Goal: Information Seeking & Learning: Learn about a topic

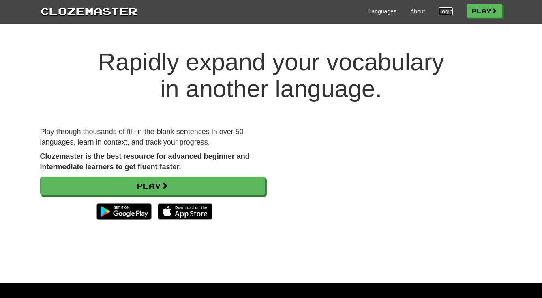
click at [440, 11] on link "Login" at bounding box center [446, 11] width 14 height 8
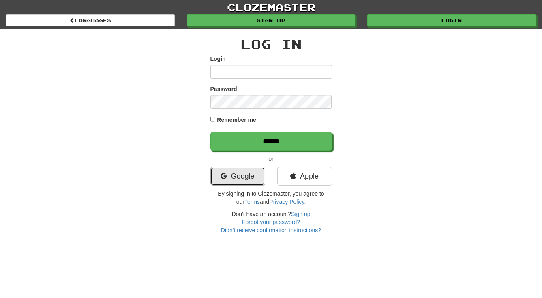
click at [238, 176] on link "Google" at bounding box center [237, 176] width 55 height 19
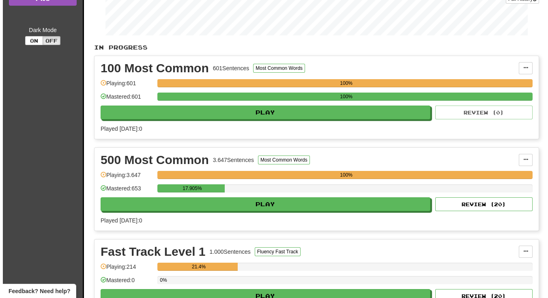
scroll to position [184, 0]
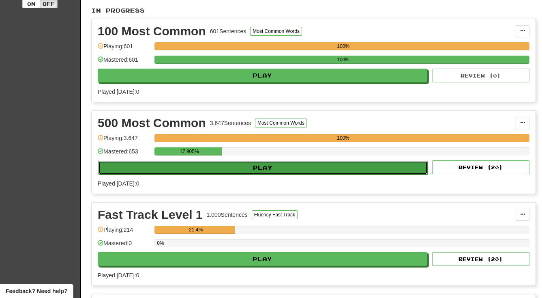
click at [260, 163] on button "Play" at bounding box center [263, 168] width 330 height 14
select select "**"
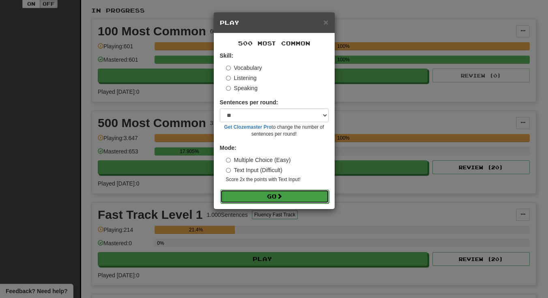
click at [269, 193] on button "Go" at bounding box center [274, 196] width 109 height 14
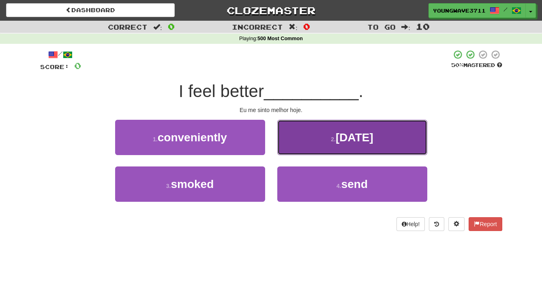
click at [297, 135] on button "2 . [DATE]" at bounding box center [352, 137] width 150 height 35
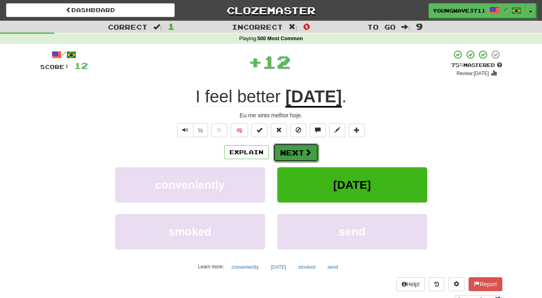
click at [287, 151] on button "Next" at bounding box center [295, 152] width 45 height 19
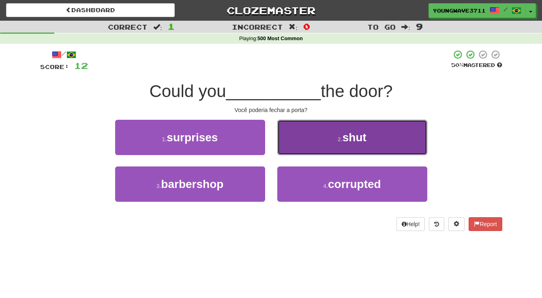
click at [305, 137] on button "2 . shut" at bounding box center [352, 137] width 150 height 35
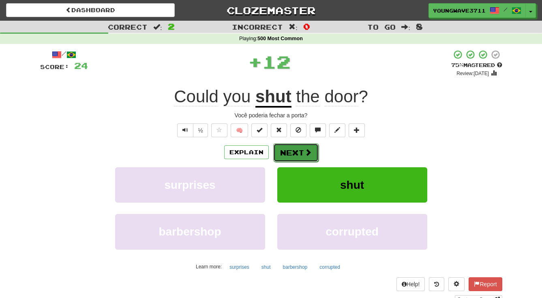
click at [290, 148] on button "Next" at bounding box center [295, 152] width 45 height 19
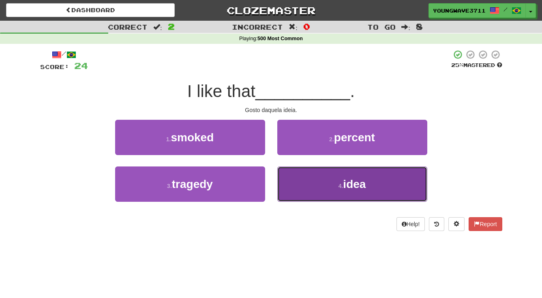
click at [301, 179] on button "4 . idea" at bounding box center [352, 183] width 150 height 35
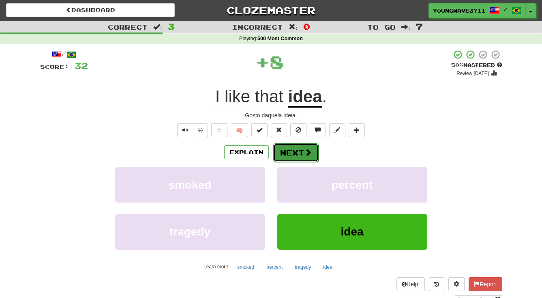
click at [290, 152] on button "Next" at bounding box center [295, 152] width 45 height 19
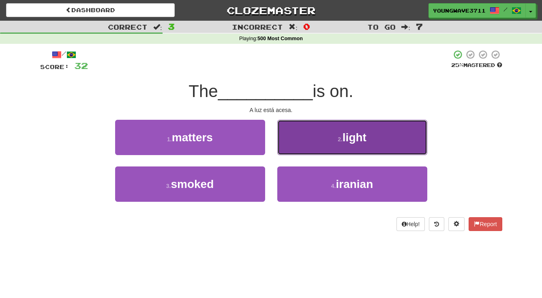
click at [304, 143] on button "2 . light" at bounding box center [352, 137] width 150 height 35
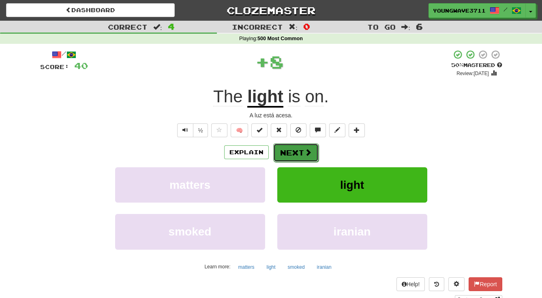
click at [291, 151] on button "Next" at bounding box center [295, 152] width 45 height 19
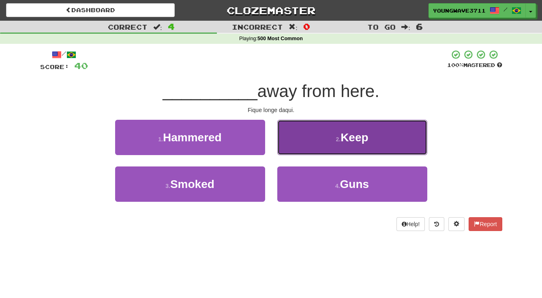
click at [308, 141] on button "2 . Keep" at bounding box center [352, 137] width 150 height 35
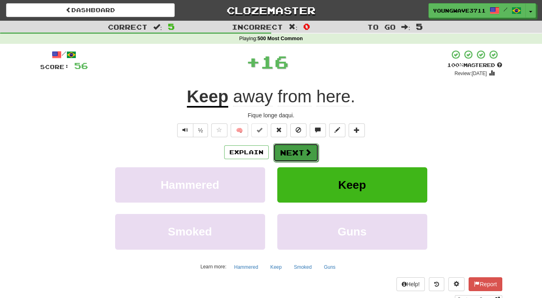
click at [289, 150] on button "Next" at bounding box center [295, 152] width 45 height 19
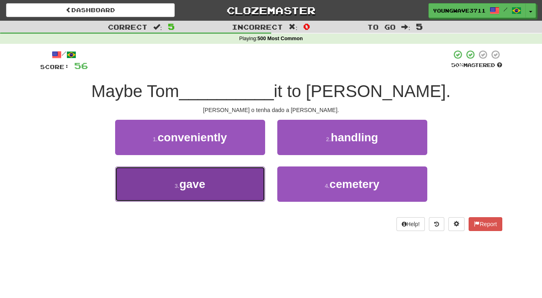
click at [244, 182] on button "3 . gave" at bounding box center [190, 183] width 150 height 35
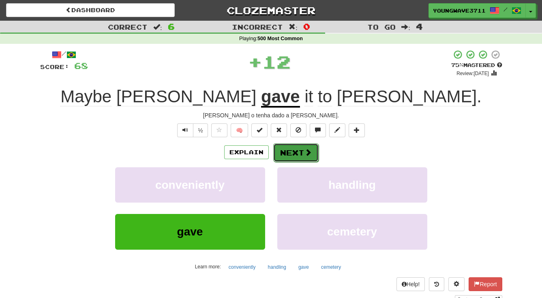
click at [298, 154] on button "Next" at bounding box center [295, 152] width 45 height 19
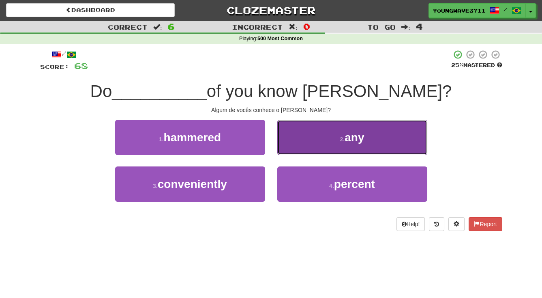
click at [322, 137] on button "2 . any" at bounding box center [352, 137] width 150 height 35
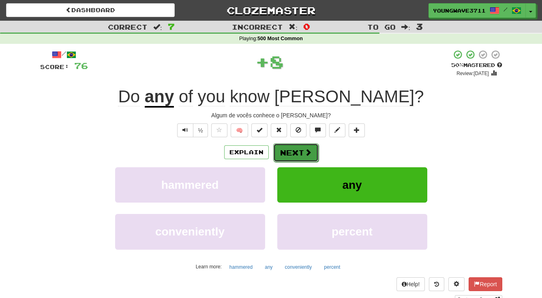
click at [292, 149] on button "Next" at bounding box center [295, 152] width 45 height 19
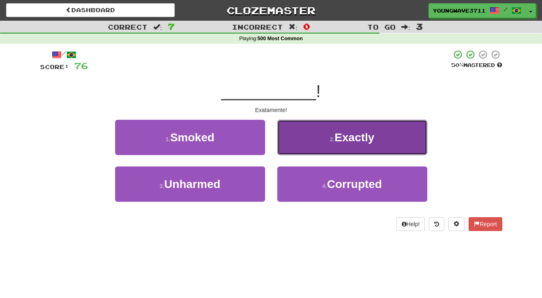
click at [302, 139] on button "2 . Exactly" at bounding box center [352, 137] width 150 height 35
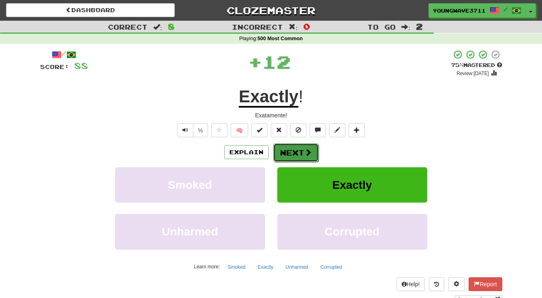
click at [292, 150] on button "Next" at bounding box center [295, 152] width 45 height 19
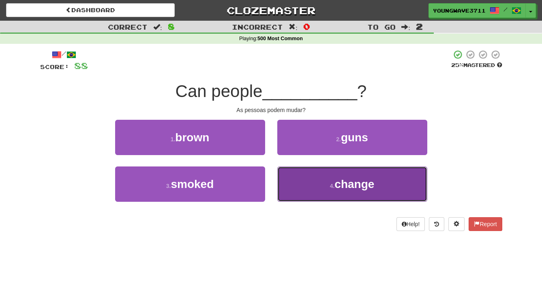
click at [312, 179] on button "4 . change" at bounding box center [352, 183] width 150 height 35
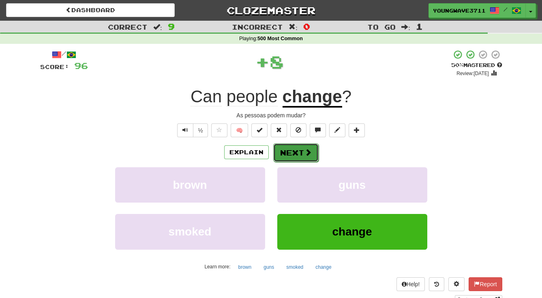
click at [292, 153] on button "Next" at bounding box center [295, 152] width 45 height 19
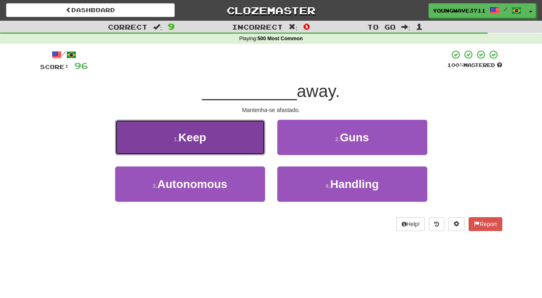
click at [233, 140] on button "1 . Keep" at bounding box center [190, 137] width 150 height 35
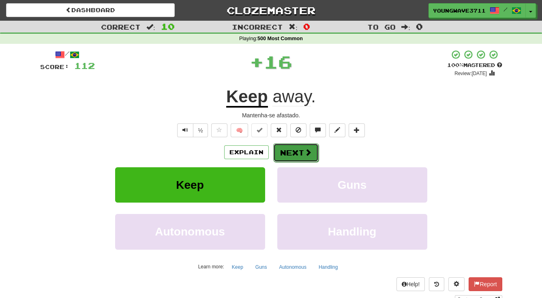
click at [296, 150] on button "Next" at bounding box center [295, 152] width 45 height 19
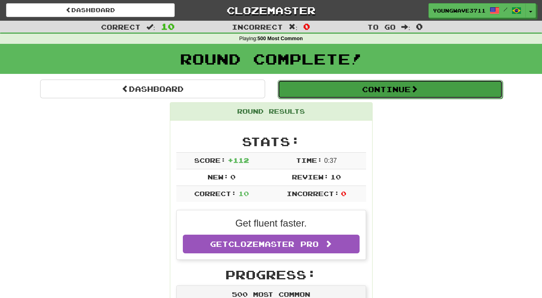
click at [388, 89] on button "Continue" at bounding box center [390, 89] width 225 height 19
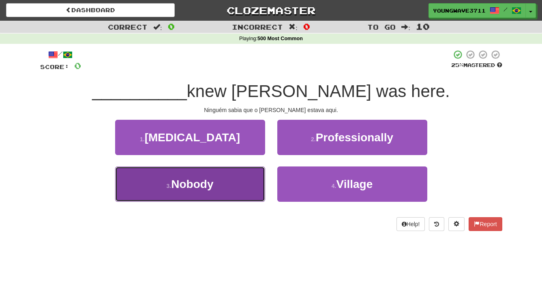
click at [233, 185] on button "3 . Nobody" at bounding box center [190, 183] width 150 height 35
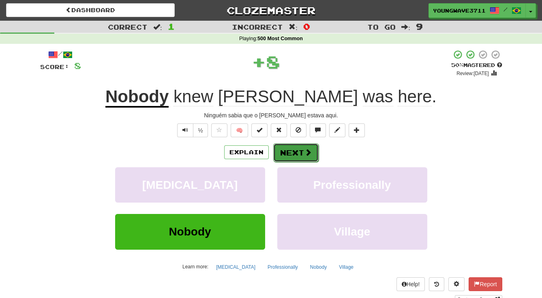
click at [290, 150] on button "Next" at bounding box center [295, 152] width 45 height 19
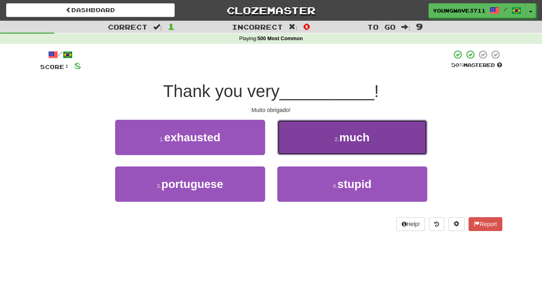
click at [315, 140] on button "2 . much" at bounding box center [352, 137] width 150 height 35
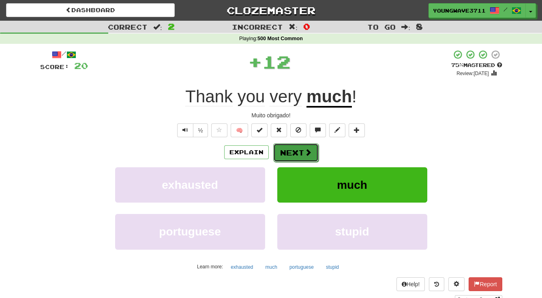
click at [295, 152] on button "Next" at bounding box center [295, 152] width 45 height 19
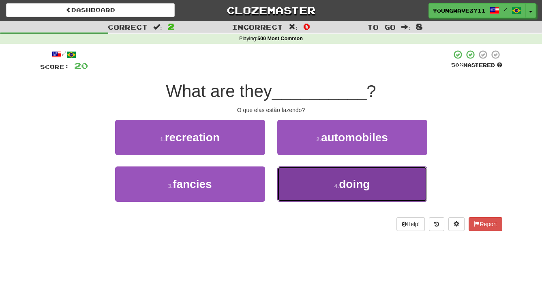
click at [304, 174] on button "4 . doing" at bounding box center [352, 183] width 150 height 35
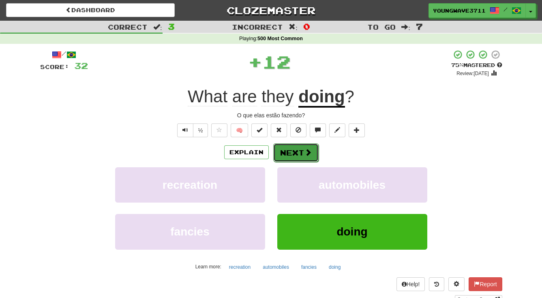
click at [290, 153] on button "Next" at bounding box center [295, 152] width 45 height 19
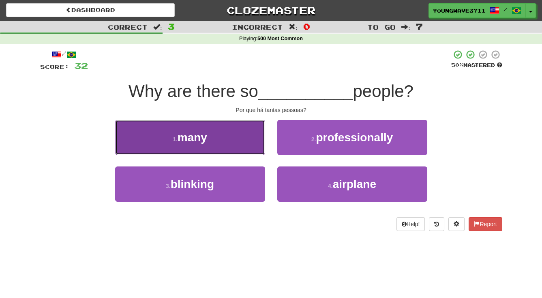
click at [230, 137] on button "1 . many" at bounding box center [190, 137] width 150 height 35
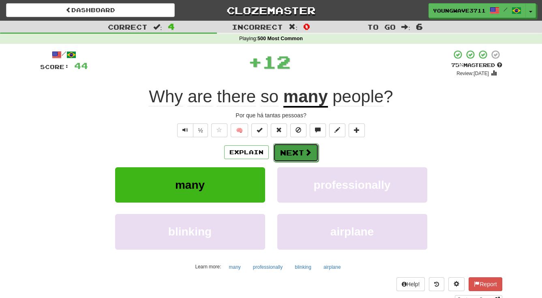
click at [291, 150] on button "Next" at bounding box center [295, 152] width 45 height 19
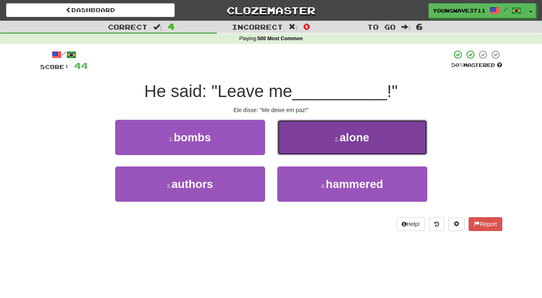
click at [311, 135] on button "2 . alone" at bounding box center [352, 137] width 150 height 35
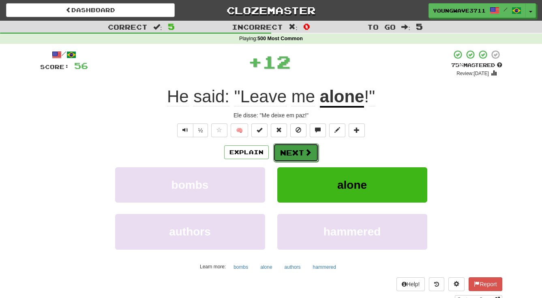
click at [290, 148] on button "Next" at bounding box center [295, 152] width 45 height 19
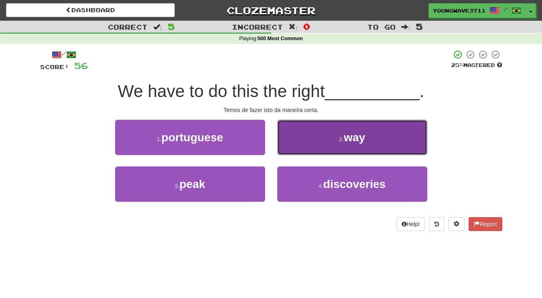
click at [297, 146] on button "2 . way" at bounding box center [352, 137] width 150 height 35
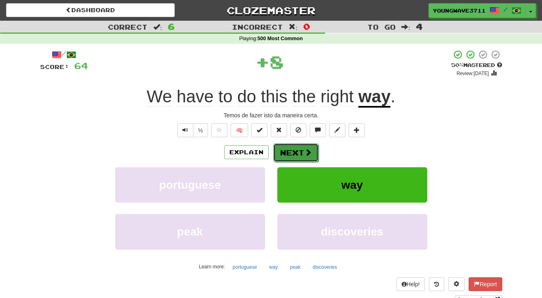
click at [294, 154] on button "Next" at bounding box center [295, 152] width 45 height 19
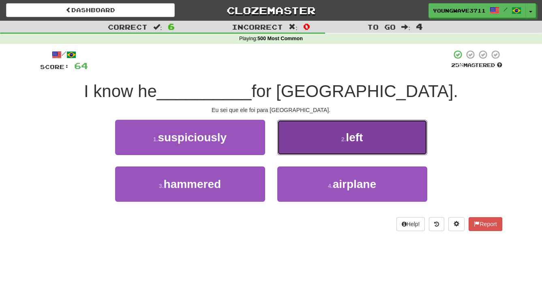
click at [299, 139] on button "2 . left" at bounding box center [352, 137] width 150 height 35
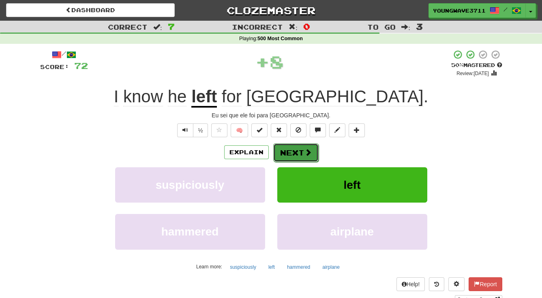
click at [287, 151] on button "Next" at bounding box center [295, 152] width 45 height 19
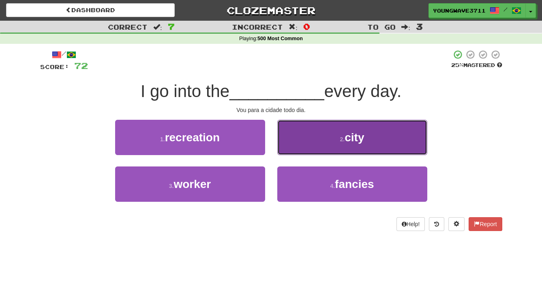
click at [300, 139] on button "2 . city" at bounding box center [352, 137] width 150 height 35
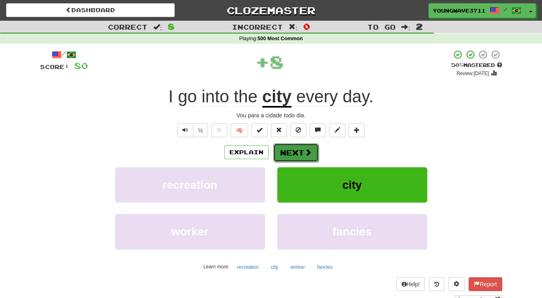
click at [290, 150] on button "Next" at bounding box center [295, 152] width 45 height 19
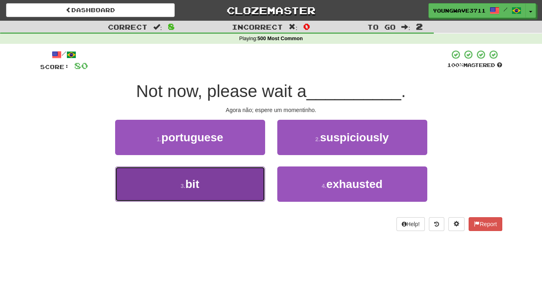
click at [236, 183] on button "3 . bit" at bounding box center [190, 183] width 150 height 35
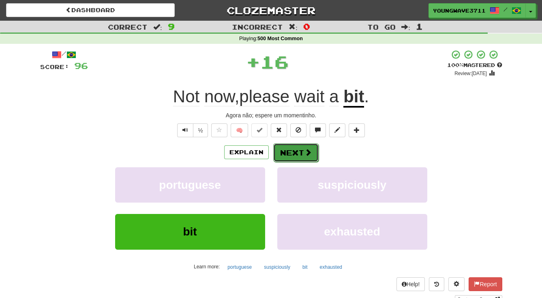
click at [295, 151] on button "Next" at bounding box center [295, 152] width 45 height 19
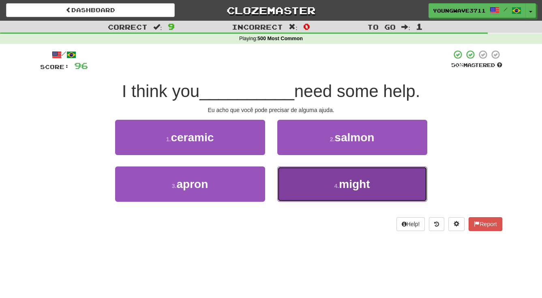
click at [313, 183] on button "4 . might" at bounding box center [352, 183] width 150 height 35
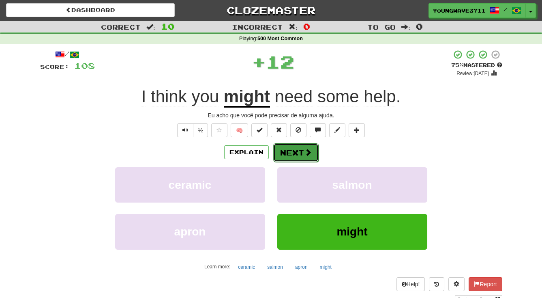
click at [285, 153] on button "Next" at bounding box center [295, 152] width 45 height 19
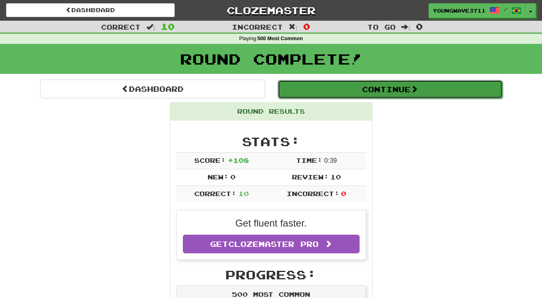
click at [389, 92] on button "Continue" at bounding box center [390, 89] width 225 height 19
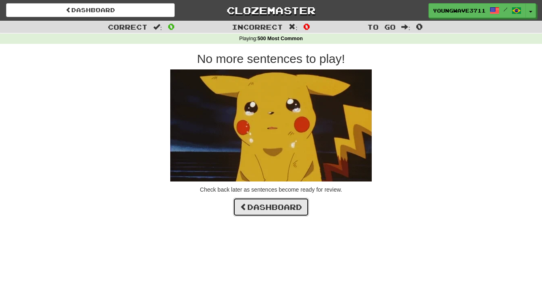
click at [271, 208] on link "Dashboard" at bounding box center [271, 207] width 76 height 19
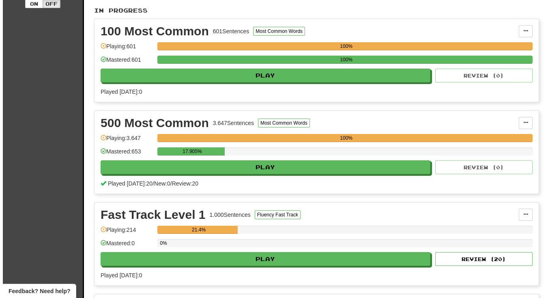
scroll to position [221, 0]
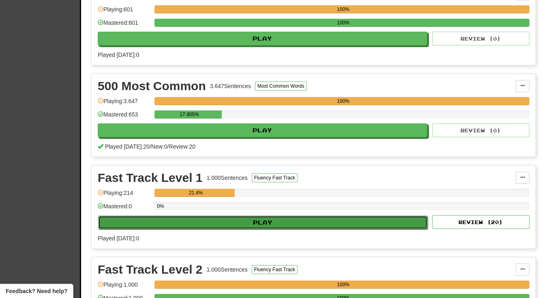
click at [262, 217] on button "Play" at bounding box center [263, 222] width 330 height 14
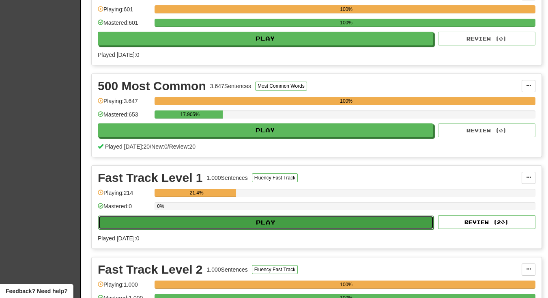
select select "**"
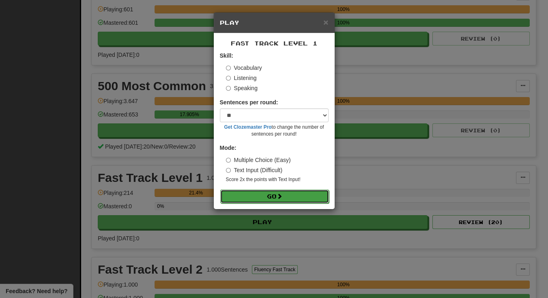
click at [264, 193] on button "Go" at bounding box center [274, 196] width 109 height 14
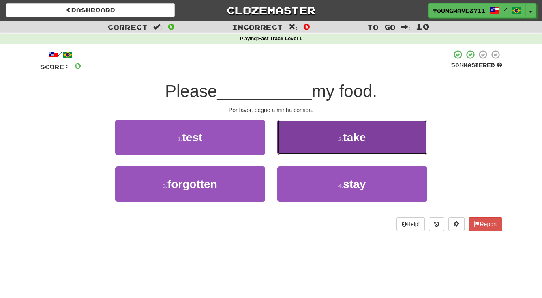
click at [323, 142] on button "2 . take" at bounding box center [352, 137] width 150 height 35
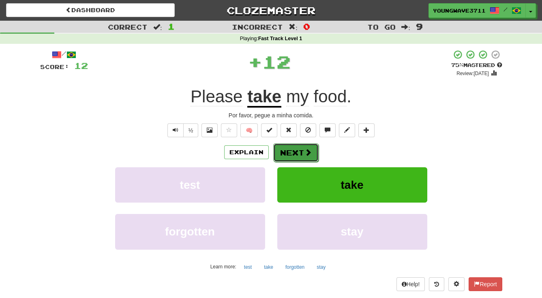
click at [288, 151] on button "Next" at bounding box center [295, 152] width 45 height 19
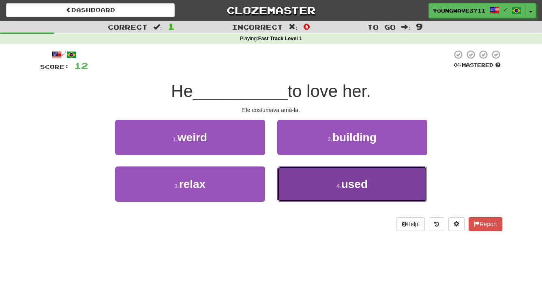
click at [320, 186] on button "4 . used" at bounding box center [352, 183] width 150 height 35
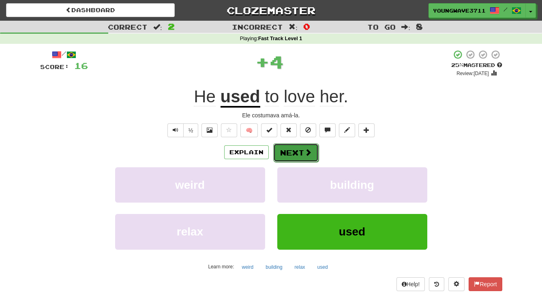
click at [294, 152] on button "Next" at bounding box center [295, 152] width 45 height 19
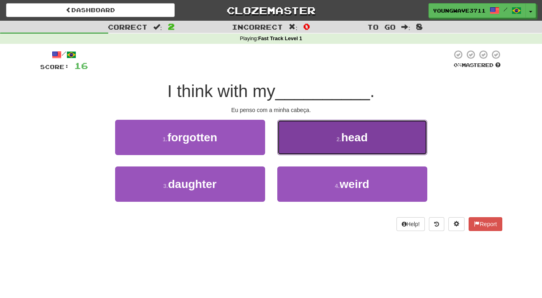
click at [333, 137] on button "2 . head" at bounding box center [352, 137] width 150 height 35
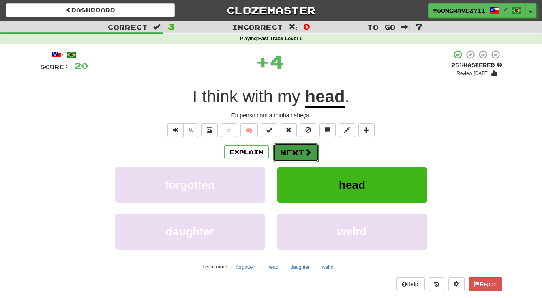
click at [291, 152] on button "Next" at bounding box center [295, 152] width 45 height 19
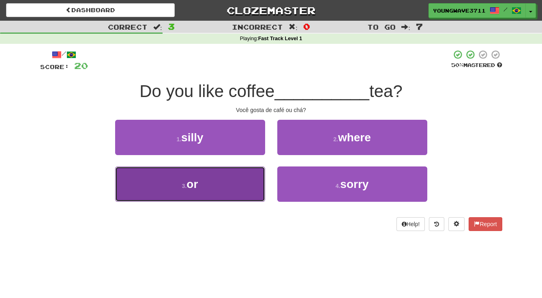
click at [219, 176] on button "3 . or" at bounding box center [190, 183] width 150 height 35
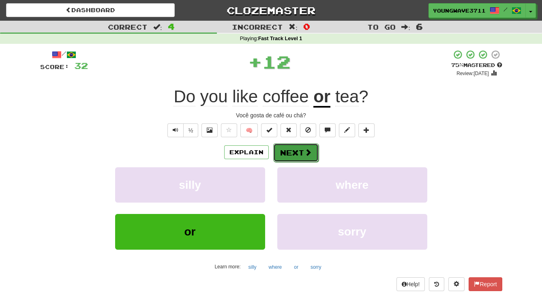
click at [285, 154] on button "Next" at bounding box center [295, 152] width 45 height 19
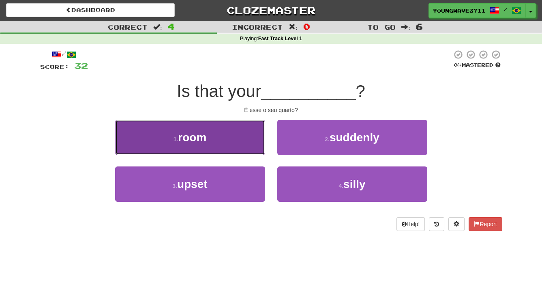
click at [239, 133] on button "1 . room" at bounding box center [190, 137] width 150 height 35
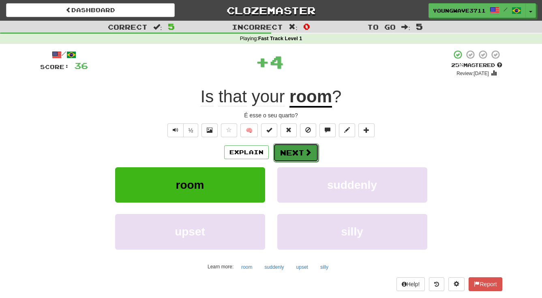
click at [284, 151] on button "Next" at bounding box center [295, 152] width 45 height 19
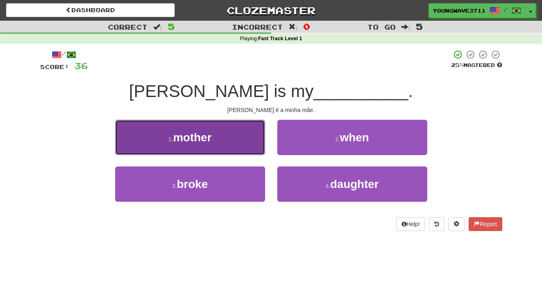
click at [243, 135] on button "1 . mother" at bounding box center [190, 137] width 150 height 35
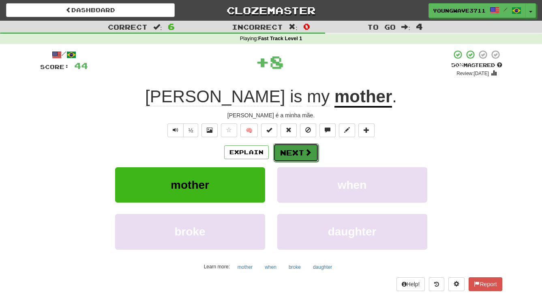
click at [296, 149] on button "Next" at bounding box center [295, 152] width 45 height 19
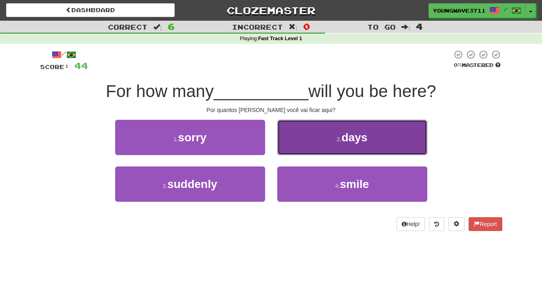
click at [318, 140] on button "2 . days" at bounding box center [352, 137] width 150 height 35
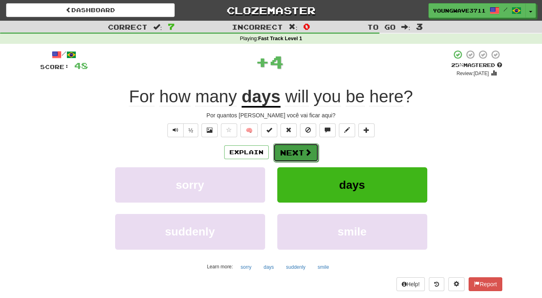
click at [287, 153] on button "Next" at bounding box center [295, 152] width 45 height 19
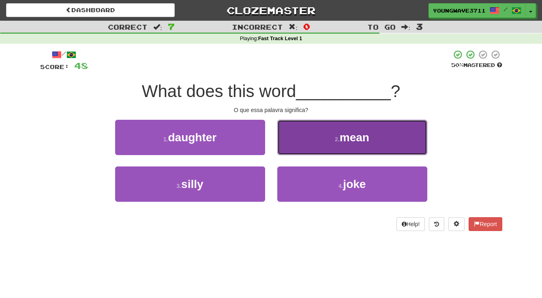
click at [296, 138] on button "2 . mean" at bounding box center [352, 137] width 150 height 35
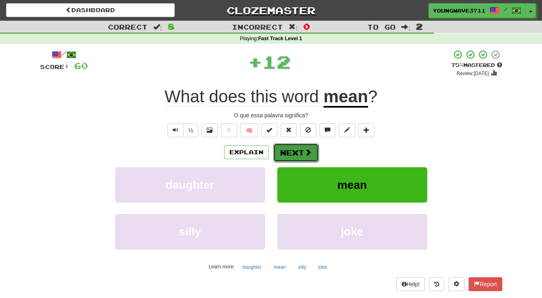
click at [292, 153] on button "Next" at bounding box center [295, 152] width 45 height 19
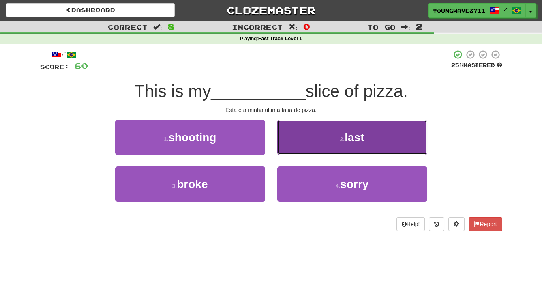
click at [297, 142] on button "2 . last" at bounding box center [352, 137] width 150 height 35
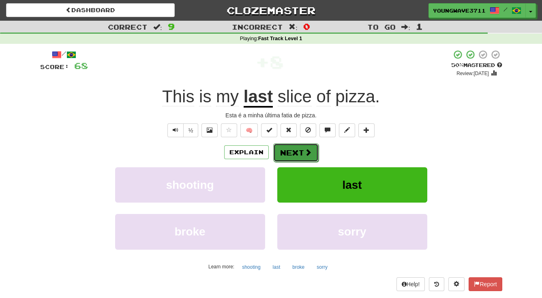
click at [287, 150] on button "Next" at bounding box center [295, 152] width 45 height 19
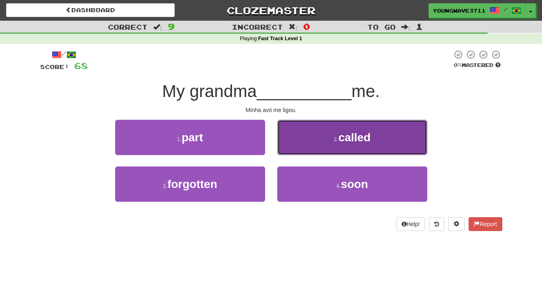
click at [307, 139] on button "2 . called" at bounding box center [352, 137] width 150 height 35
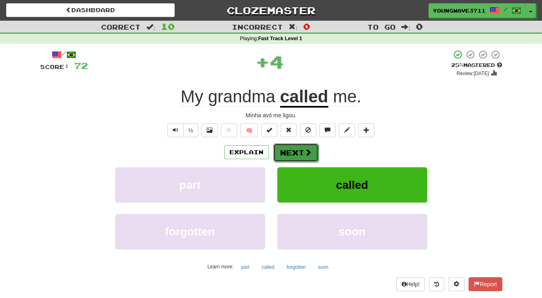
click at [300, 154] on button "Next" at bounding box center [295, 152] width 45 height 19
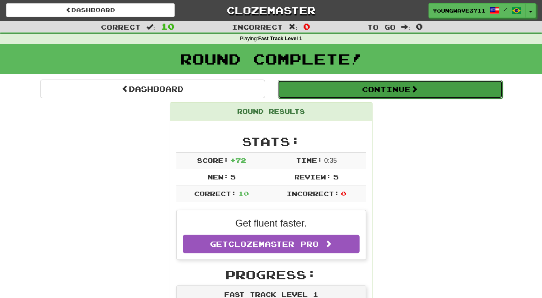
click at [384, 90] on button "Continue" at bounding box center [390, 89] width 225 height 19
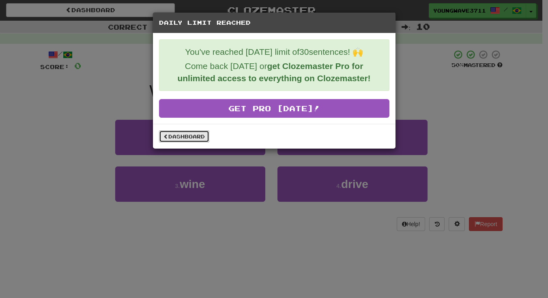
click at [189, 134] on link "Dashboard" at bounding box center [184, 136] width 50 height 12
